Goal: Transaction & Acquisition: Subscribe to service/newsletter

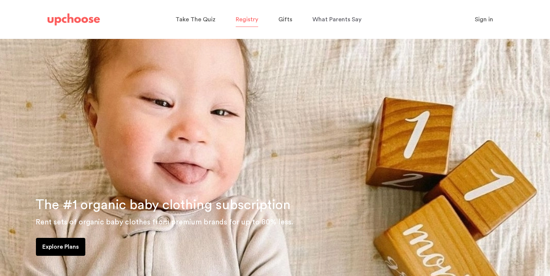
click at [236, 19] on span "Registry" at bounding box center [247, 19] width 22 height 6
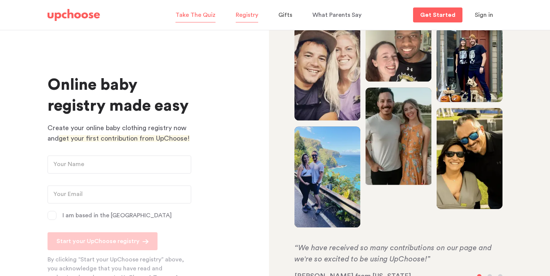
click at [206, 20] on p "Take The Quiz" at bounding box center [196, 15] width 40 height 12
click at [330, 10] on p "What Parents Say" at bounding box center [337, 15] width 49 height 12
click at [283, 15] on span "Gifts" at bounding box center [285, 15] width 14 height 6
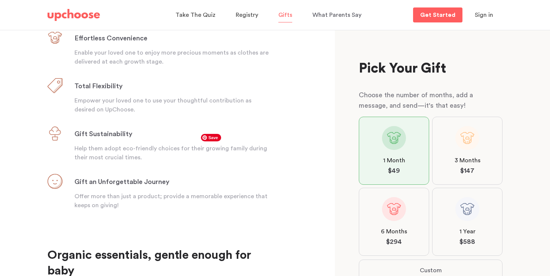
scroll to position [298, 0]
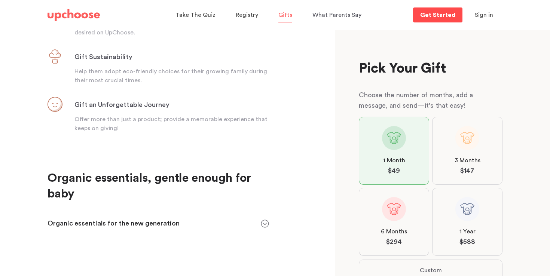
click at [432, 14] on p "Get Started" at bounding box center [437, 15] width 35 height 6
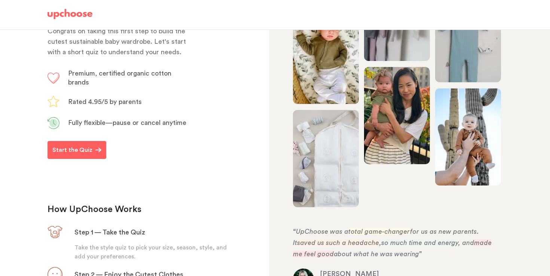
scroll to position [116, 0]
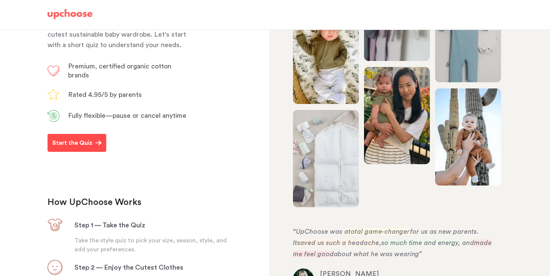
click at [76, 152] on button "Start the Quiz" at bounding box center [77, 143] width 59 height 18
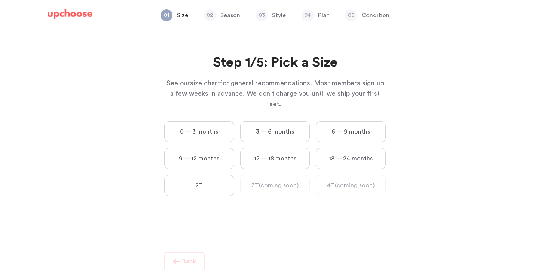
click at [283, 150] on label "12 — 18 months" at bounding box center [275, 158] width 70 height 21
click at [0, 0] on months "12 — 18 months" at bounding box center [0, 0] width 0 height 0
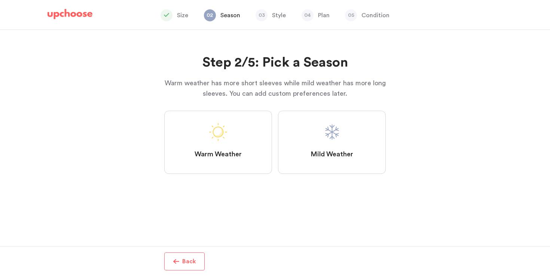
click at [335, 157] on span "Mild Weather" at bounding box center [332, 154] width 43 height 9
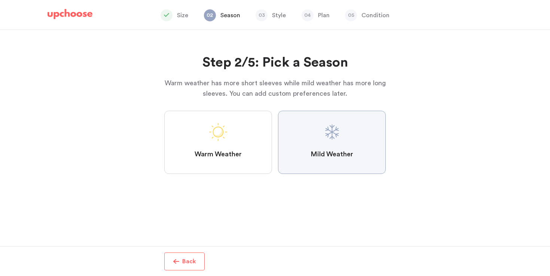
click at [0, 0] on Weather "Mild Weather" at bounding box center [0, 0] width 0 height 0
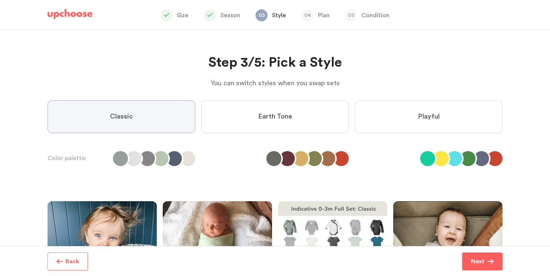
click at [310, 116] on label "Earth Tone" at bounding box center [275, 116] width 148 height 33
click at [0, 0] on Tone "Earth Tone" at bounding box center [0, 0] width 0 height 0
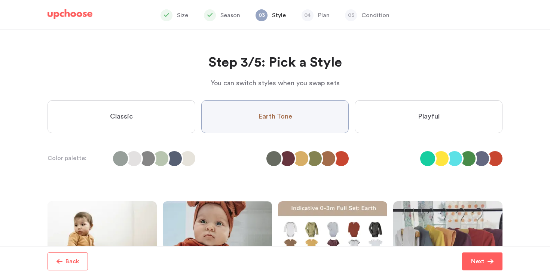
click at [403, 115] on label "Playful" at bounding box center [429, 116] width 148 height 33
click at [0, 0] on input "Playful" at bounding box center [0, 0] width 0 height 0
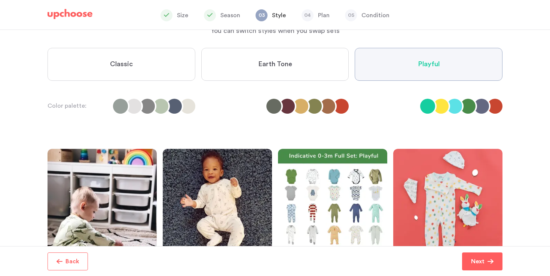
scroll to position [58, 0]
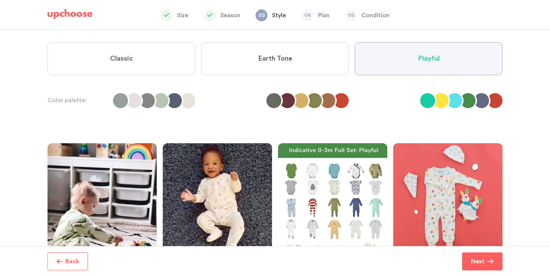
click at [301, 67] on label "Earth Tone" at bounding box center [275, 58] width 148 height 33
click at [0, 0] on Tone "Earth Tone" at bounding box center [0, 0] width 0 height 0
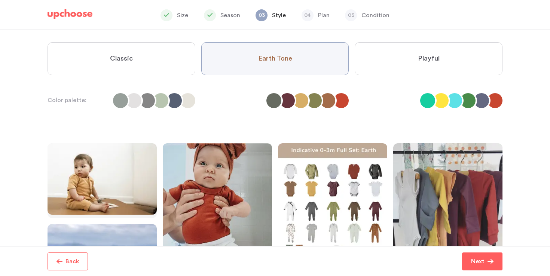
click at [166, 54] on label "Classic" at bounding box center [122, 58] width 148 height 33
click at [0, 0] on input "Classic" at bounding box center [0, 0] width 0 height 0
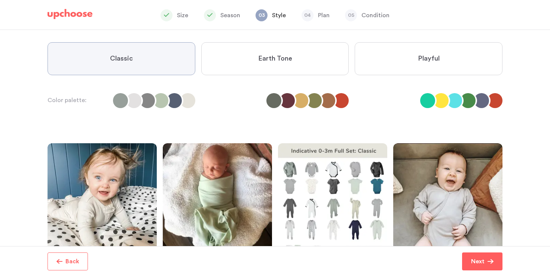
click at [261, 62] on span "Earth Tone" at bounding box center [275, 58] width 34 height 9
click at [0, 0] on Tone "Earth Tone" at bounding box center [0, 0] width 0 height 0
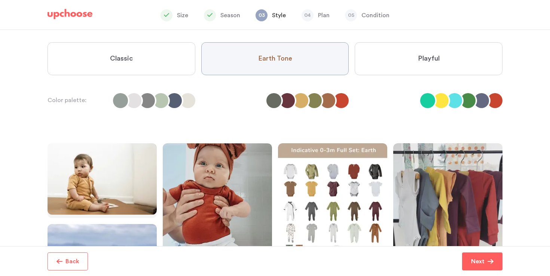
click at [398, 62] on label "Playful" at bounding box center [429, 58] width 148 height 33
click at [0, 0] on input "Playful" at bounding box center [0, 0] width 0 height 0
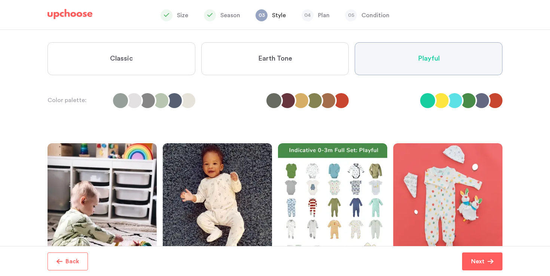
scroll to position [79, 0]
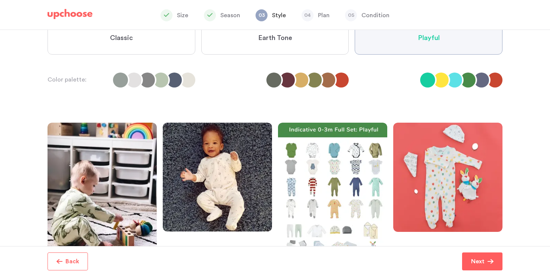
click at [313, 35] on label "Earth Tone" at bounding box center [275, 38] width 148 height 33
click at [0, 0] on Tone "Earth Tone" at bounding box center [0, 0] width 0 height 0
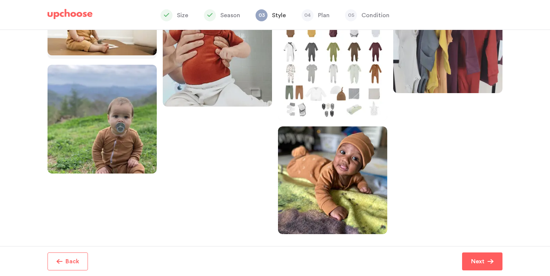
scroll to position [0, 0]
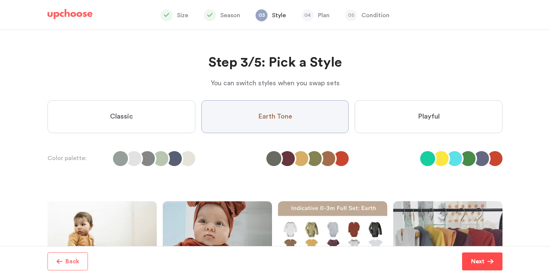
click at [472, 265] on p "Next" at bounding box center [477, 261] width 13 height 9
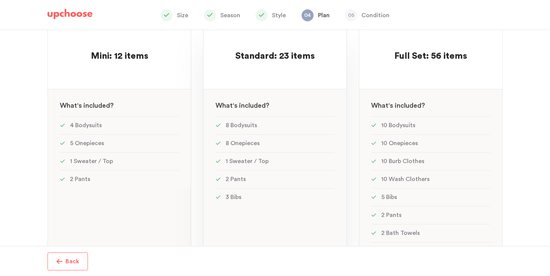
scroll to position [190, 0]
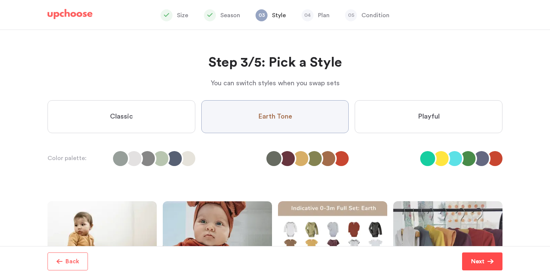
click at [484, 255] on button "Next" at bounding box center [482, 262] width 40 height 18
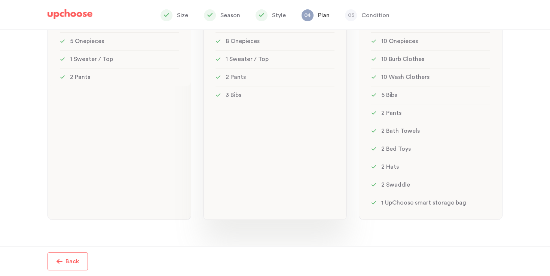
click at [279, 110] on div "MOST POPULAR! Standard: 23 items Standard: 23 items See w W hat's included ? 8 …" at bounding box center [275, 70] width 144 height 300
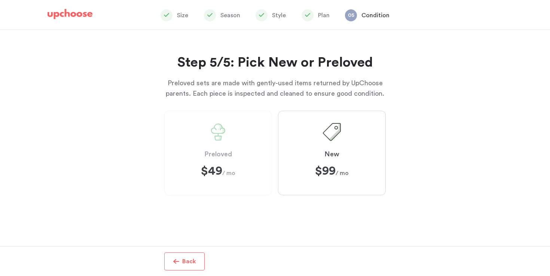
click at [221, 121] on label "Preloved $49 $49 / mo" at bounding box center [218, 153] width 108 height 85
click at [223, 177] on label "Preloved $49 $49 / mo" at bounding box center [218, 153] width 108 height 85
click at [307, 177] on label "New $99 ﻿ $99 / mo" at bounding box center [332, 153] width 108 height 85
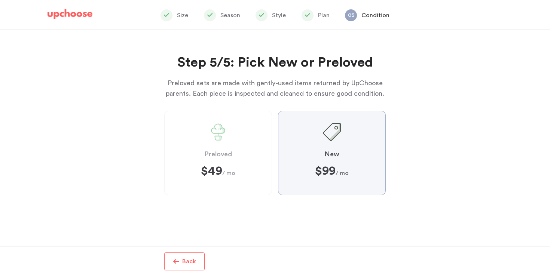
click at [0, 0] on input "New $99 ﻿ $99 / mo" at bounding box center [0, 0] width 0 height 0
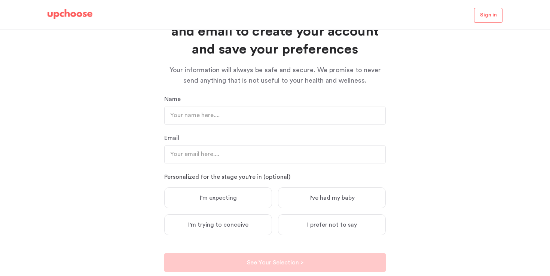
scroll to position [69, 0]
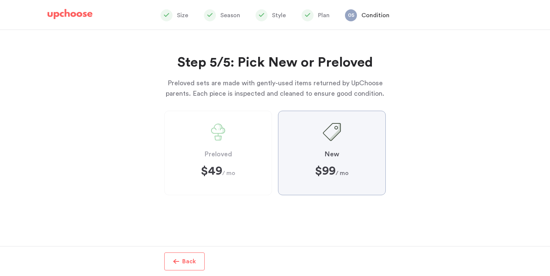
scroll to position [190, 0]
click at [248, 177] on label "Preloved $49 $49 / mo" at bounding box center [218, 153] width 108 height 85
click at [207, 141] on label "Preloved $49 $49 / mo" at bounding box center [218, 153] width 108 height 85
